Goal: Task Accomplishment & Management: Manage account settings

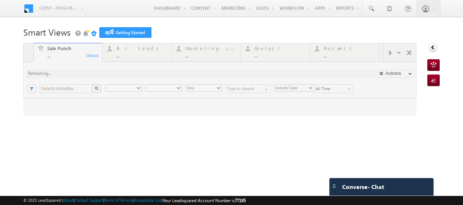
type input "Any Owner"
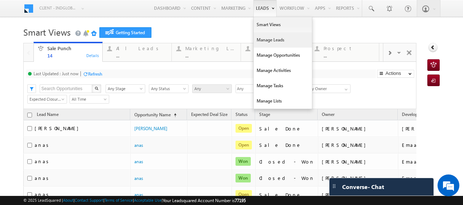
click at [267, 40] on link "Manage Leads" at bounding box center [283, 39] width 58 height 15
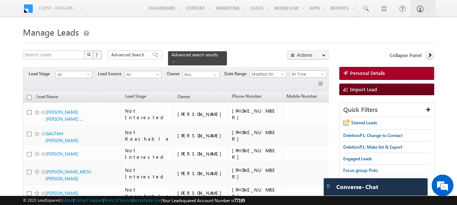
click at [348, 88] on span at bounding box center [346, 90] width 7 height 7
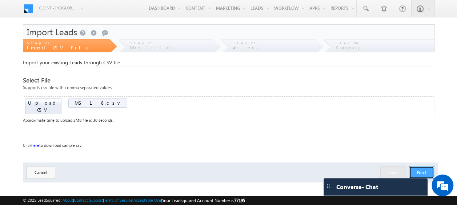
click at [418, 166] on button "Next" at bounding box center [421, 172] width 25 height 13
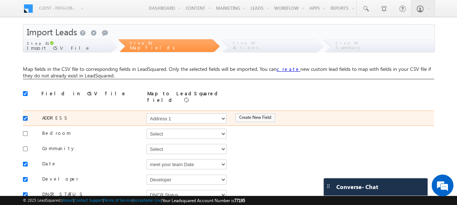
click at [27, 116] on input "checkbox" at bounding box center [25, 118] width 5 height 5
checkbox input "false"
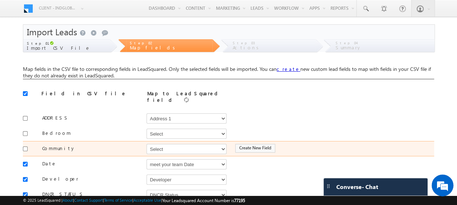
click at [28, 145] on div at bounding box center [27, 148] width 8 height 10
click at [25, 147] on input "checkbox" at bounding box center [25, 149] width 5 height 5
checkbox input "true"
click at [172, 148] on select "Select Select Address 1 Address 2 Budget Building Name Buyer Persona Called Cam…" at bounding box center [187, 149] width 80 height 10
select select "mx_Master_Project"
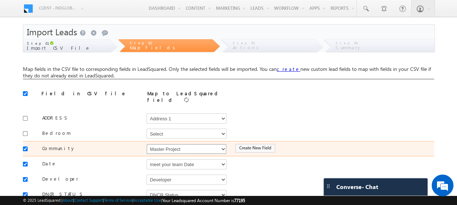
click at [147, 144] on select "Select Select Address 1 Address 2 Budget Building Name Buyer Persona Called Cam…" at bounding box center [187, 149] width 80 height 10
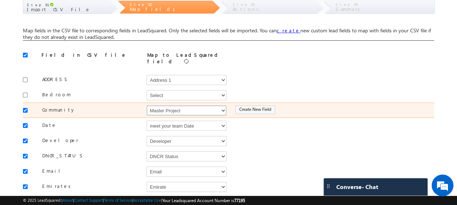
scroll to position [42, 0]
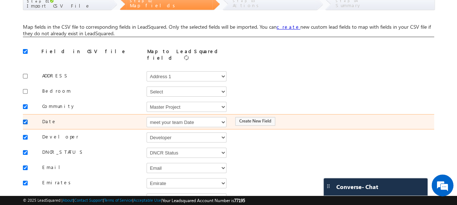
click at [26, 120] on input "checkbox" at bounding box center [25, 122] width 5 height 5
checkbox input "false"
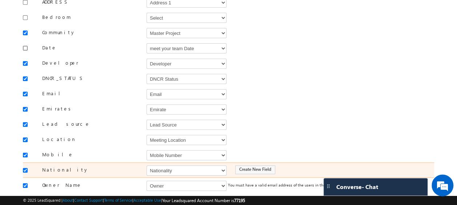
scroll to position [119, 0]
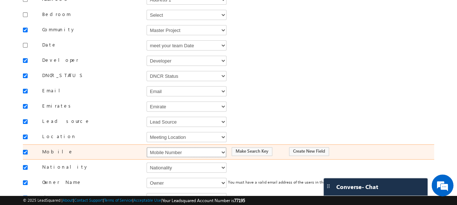
click at [171, 148] on select "Select Select Address 1 Address 2 Budget Building Name Buyer Persona Called Cam…" at bounding box center [187, 152] width 80 height 10
select select "Phone"
click at [147, 147] on select "Select Select Address 1 Address 2 Budget Building Name Buyer Persona Called Cam…" at bounding box center [187, 152] width 80 height 10
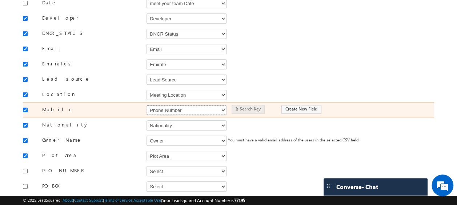
scroll to position [165, 0]
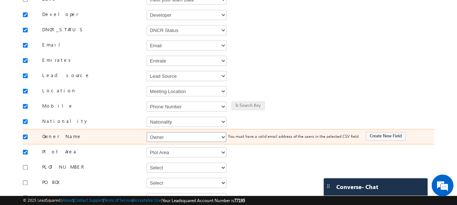
click at [165, 135] on select "Select Select Address 1 Address 2 Budget Building Name Buyer Persona Called Cam…" at bounding box center [187, 137] width 80 height 10
select select "FirstName"
click at [147, 132] on select "Select Select Address 1 Address 2 Budget Building Name Buyer Persona Called Cam…" at bounding box center [187, 137] width 80 height 10
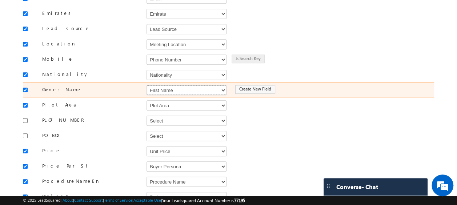
scroll to position [212, 0]
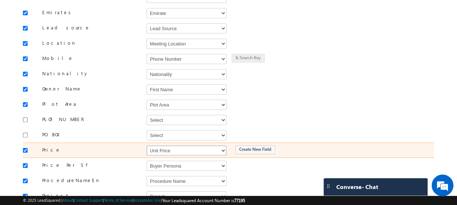
click at [161, 146] on select "Select Select Address 1 Address 2 Budget Building Name Buyer Persona Called Cam…" at bounding box center [187, 151] width 80 height 10
select select "mx_Unit_Number"
click at [147, 146] on select "Select Select Address 1 Address 2 Budget Building Name Buyer Persona Called Cam…" at bounding box center [187, 151] width 80 height 10
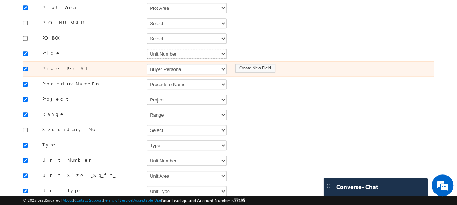
scroll to position [310, 0]
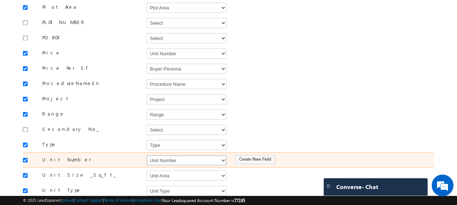
click at [172, 155] on select "Select Select Address 1 Address 2 Budget Building Name Buyer Persona Called Cam…" at bounding box center [187, 160] width 80 height 10
select select "mx_Unit_No"
click at [147, 155] on select "Select Select Address 1 Address 2 Budget Building Name Buyer Persona Called Cam…" at bounding box center [187, 160] width 80 height 10
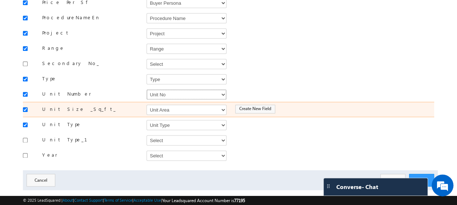
scroll to position [379, 0]
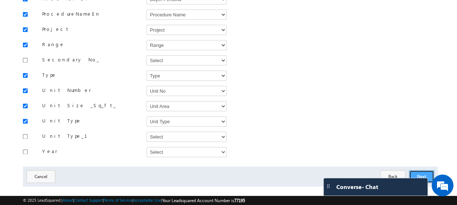
click at [418, 170] on button "Next" at bounding box center [421, 176] width 25 height 13
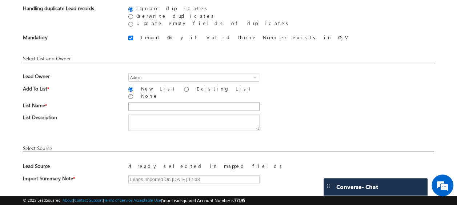
scroll to position [73, 0]
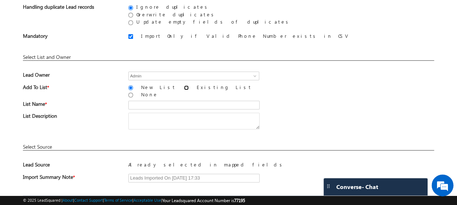
click at [184, 86] on input "Existing List" at bounding box center [186, 88] width 5 height 5
radio input "true"
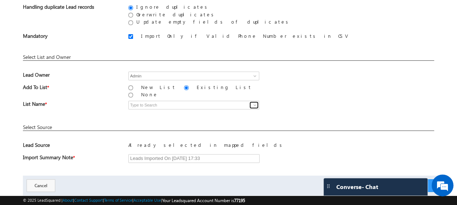
click at [257, 102] on span at bounding box center [255, 105] width 6 height 6
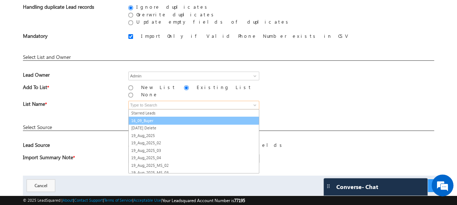
click at [154, 117] on link "16_09_Buyer" at bounding box center [193, 121] width 131 height 8
type input "16_09_Buyer"
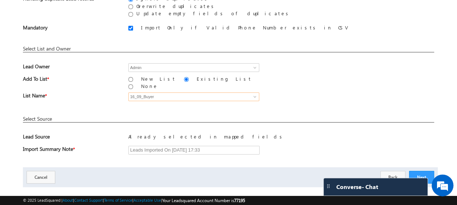
scroll to position [88, 0]
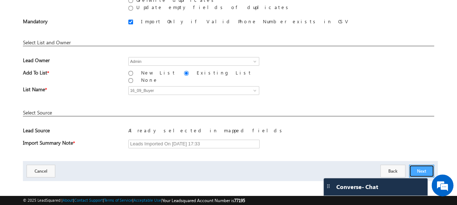
click at [428, 165] on button "Next" at bounding box center [421, 171] width 25 height 13
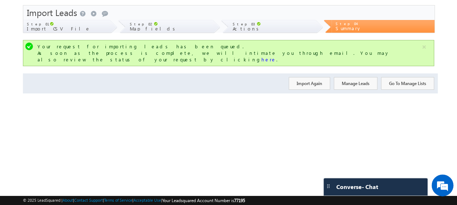
scroll to position [0, 0]
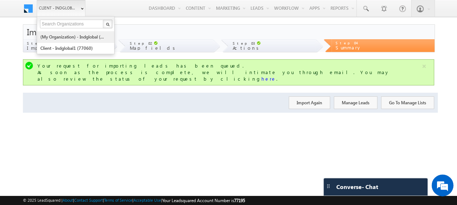
click at [68, 35] on link "(My Organization) - indglobal (48060)" at bounding box center [73, 36] width 67 height 11
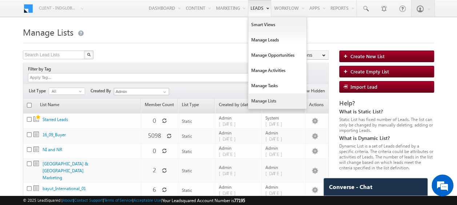
click at [260, 100] on link "Manage Lists" at bounding box center [278, 101] width 58 height 15
